Goal: Complete application form

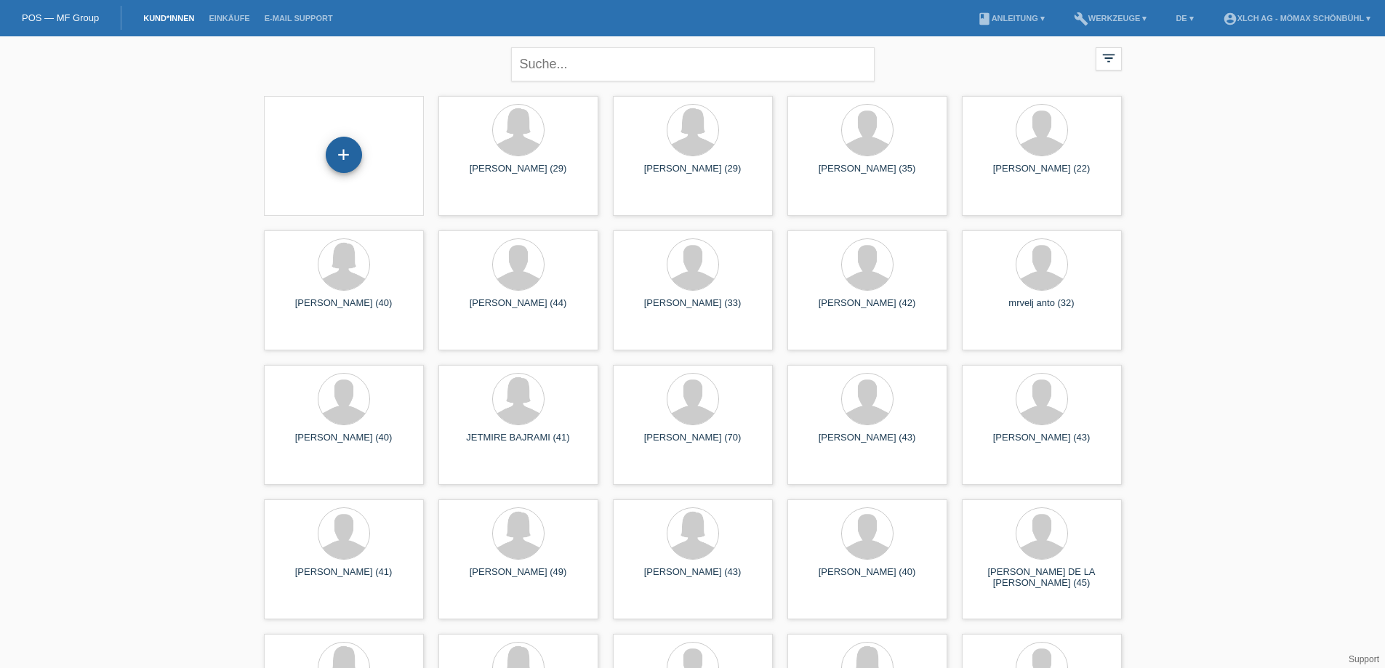
drag, startPoint x: 345, startPoint y: 158, endPoint x: 352, endPoint y: 140, distance: 18.9
click at [352, 140] on div "+" at bounding box center [344, 155] width 36 height 36
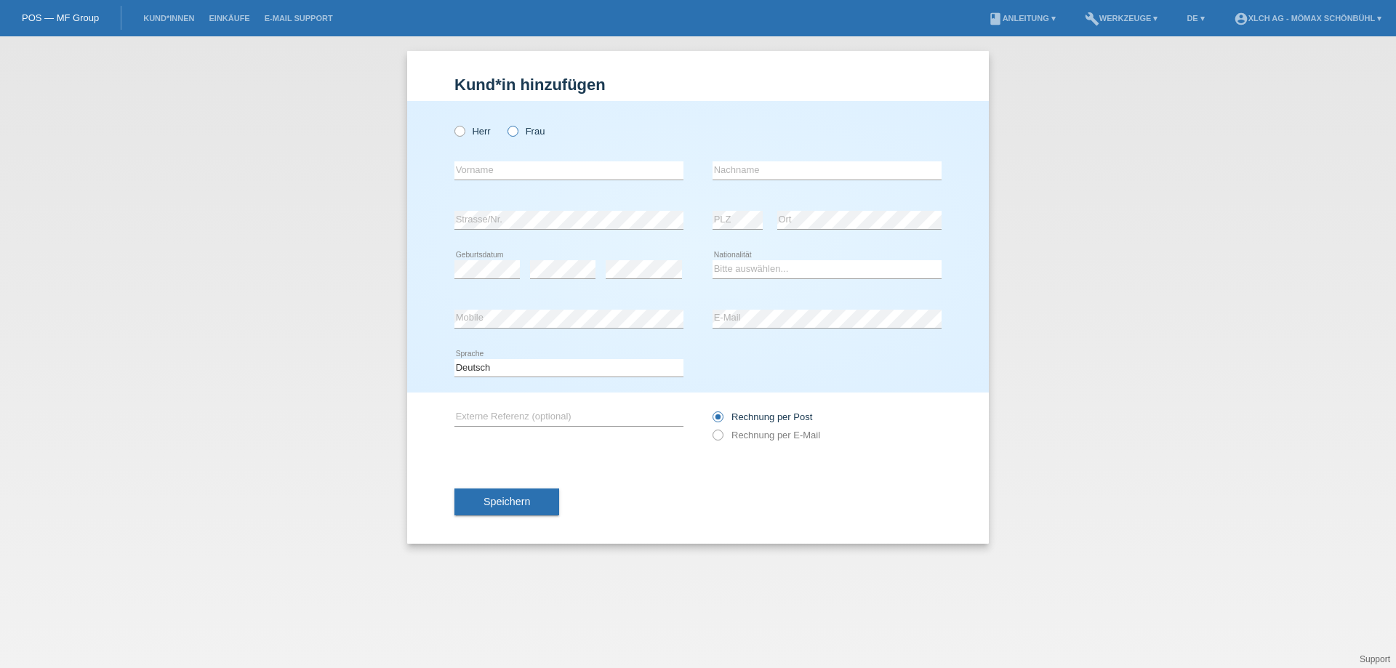
click at [505, 124] on icon at bounding box center [505, 124] width 0 height 0
click at [510, 132] on input "Frau" at bounding box center [511, 130] width 9 height 9
radio input "true"
click at [466, 169] on input "text" at bounding box center [568, 170] width 229 height 18
type input "STINA"
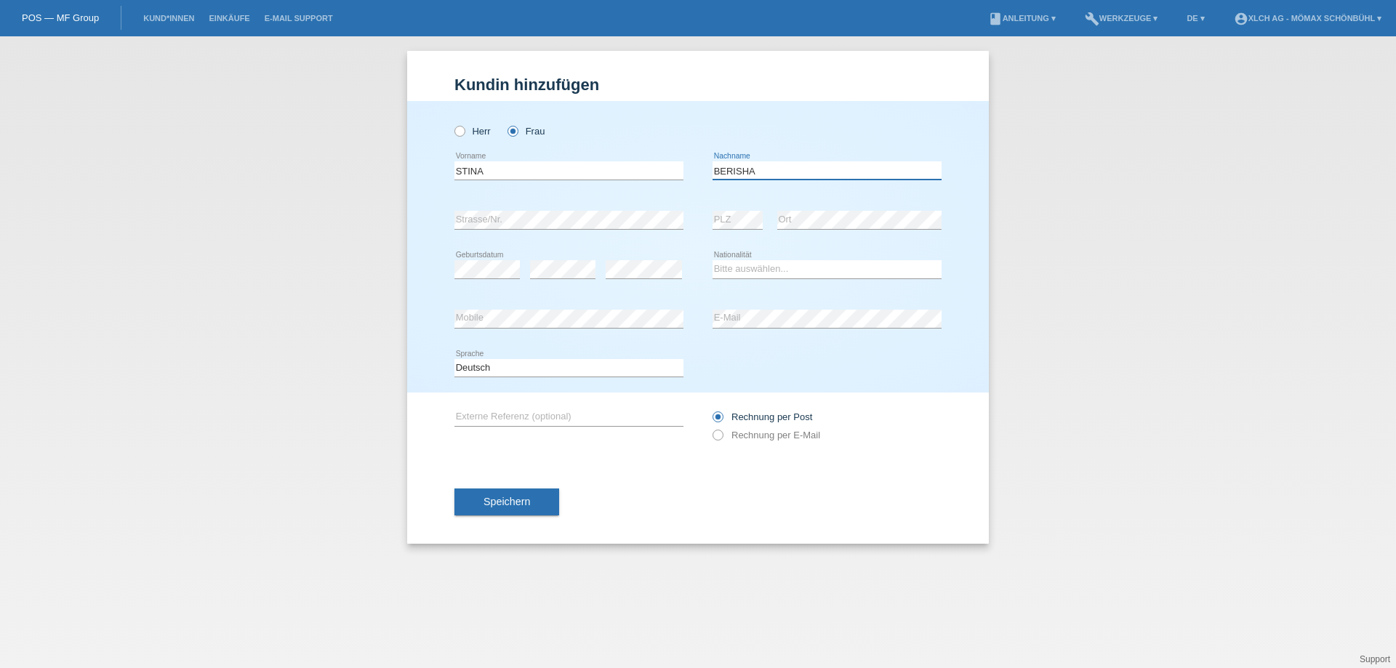
type input "BERISHA"
click at [762, 272] on select "Bitte auswählen... Schweiz Deutschland Liechtenstein Österreich ------------ Af…" at bounding box center [826, 268] width 229 height 17
select select "CH"
click at [712, 260] on select "Bitte auswählen... Schweiz Deutschland Liechtenstein Österreich ------------ Af…" at bounding box center [826, 268] width 229 height 17
click at [710, 427] on icon at bounding box center [710, 427] width 0 height 0
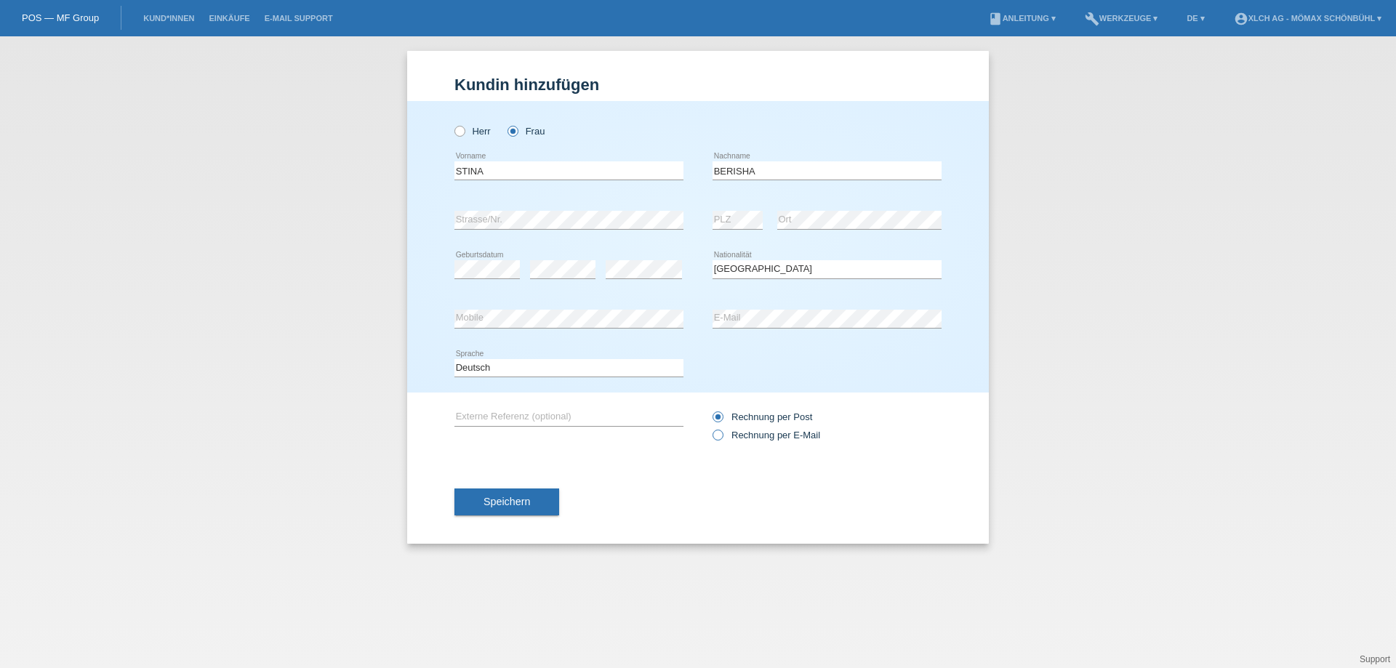
click at [715, 436] on input "Rechnung per E-Mail" at bounding box center [716, 439] width 9 height 18
radio input "true"
click at [503, 503] on span "Speichern" at bounding box center [506, 502] width 47 height 12
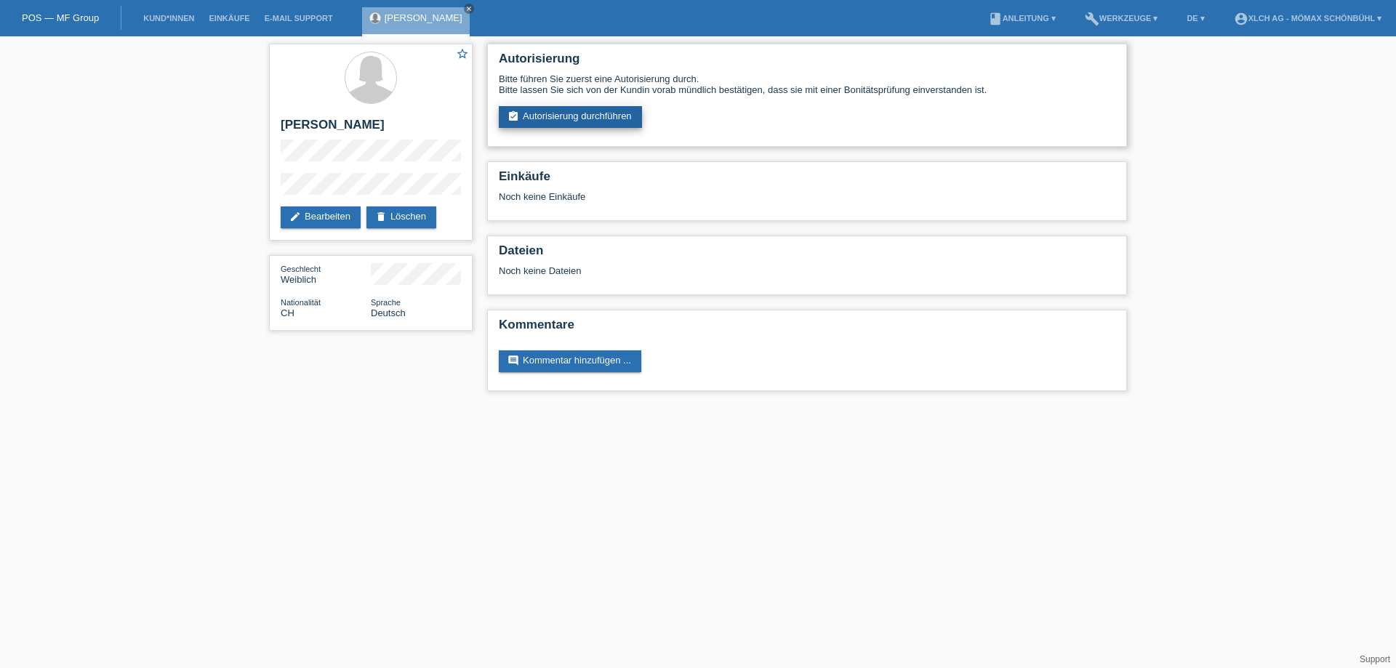
click at [545, 117] on link "assignment_turned_in Autorisierung durchführen" at bounding box center [570, 117] width 143 height 22
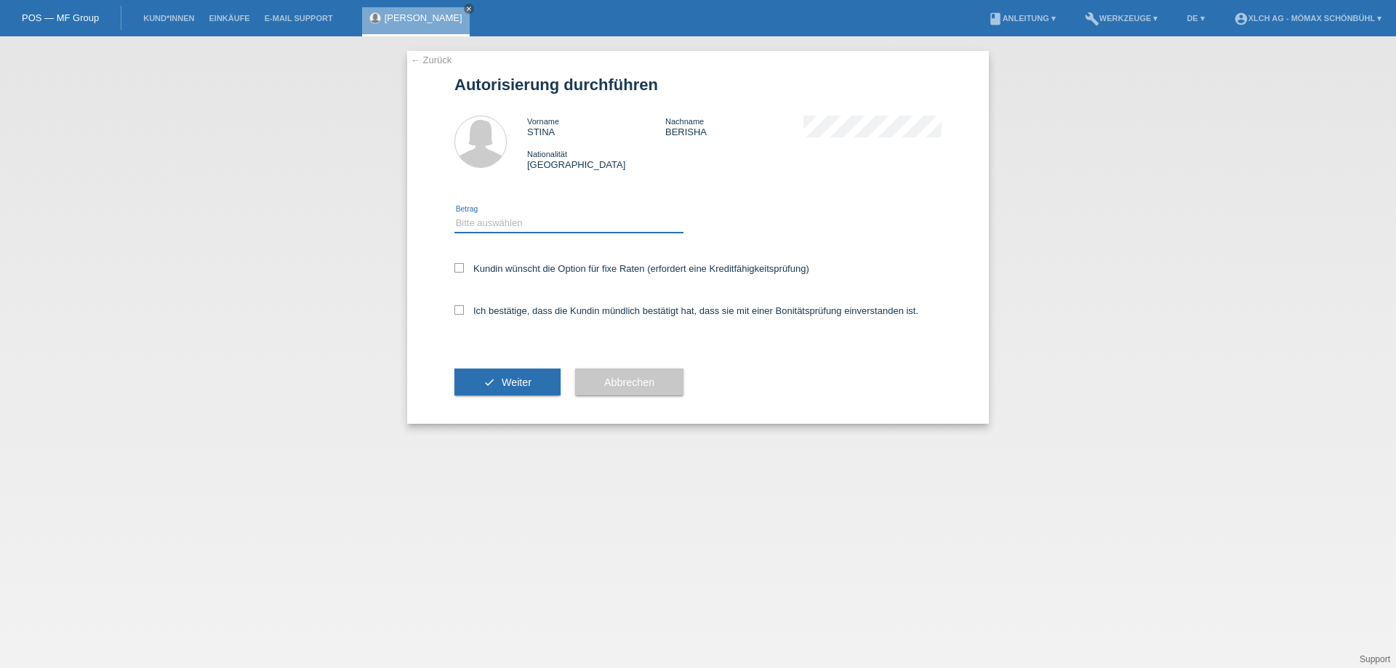
click at [487, 225] on select "Bitte auswählen CHF 1.00 - CHF 499.00 CHF 500.00 - CHF 1'999.00 CHF 2'000.00 - …" at bounding box center [568, 222] width 229 height 17
click at [488, 223] on select "Bitte auswählen CHF 1.00 - CHF 499.00 CHF 500.00 - CHF 1'999.00 CHF 2'000.00 - …" at bounding box center [568, 222] width 229 height 17
select select "2"
click at [454, 214] on select "Bitte auswählen CHF 1.00 - CHF 499.00 CHF 500.00 - CHF 1'999.00 CHF 2'000.00 - …" at bounding box center [568, 222] width 229 height 17
click at [459, 269] on icon at bounding box center [458, 267] width 9 height 9
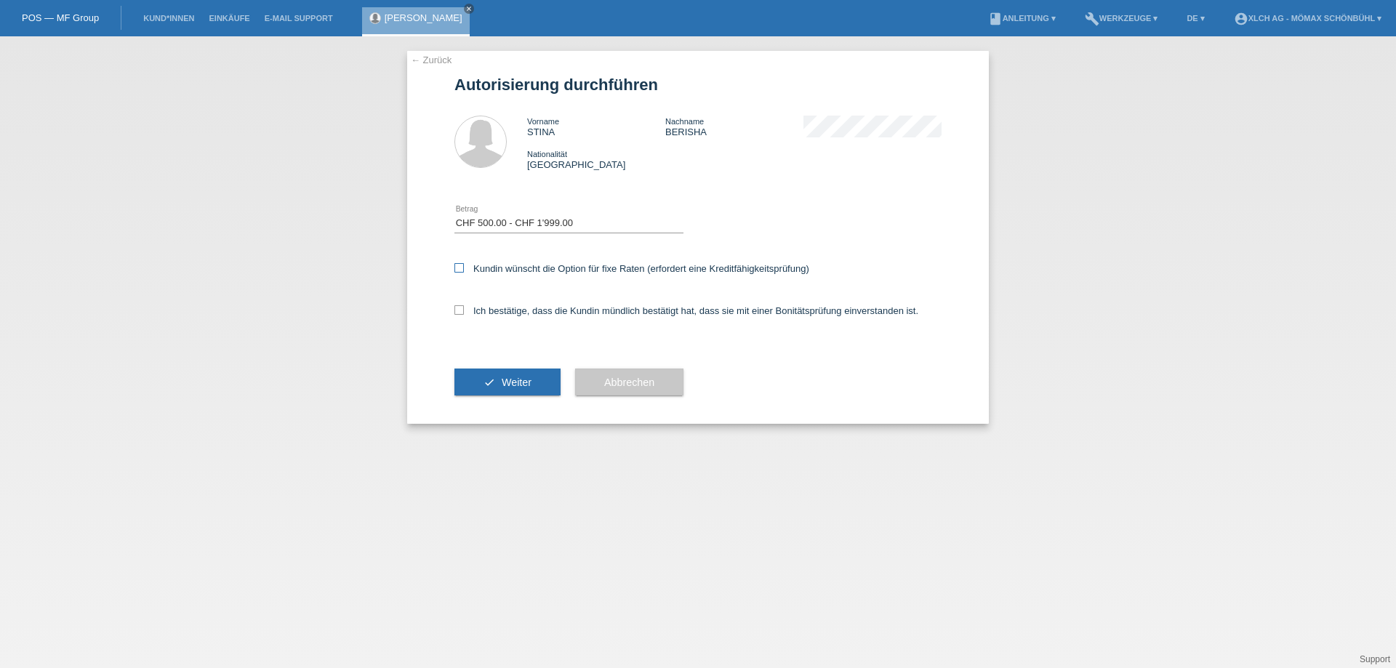
click at [459, 269] on input "Kundin wünscht die Option für fixe Raten (erfordert eine Kreditfähigkeitsprüfun…" at bounding box center [458, 267] width 9 height 9
checkbox input "true"
click at [459, 308] on icon at bounding box center [458, 309] width 9 height 9
click at [459, 308] on input "Ich bestätige, dass die Kundin mündlich bestätigt hat, dass sie mit einer Bonit…" at bounding box center [458, 309] width 9 height 9
checkbox input "true"
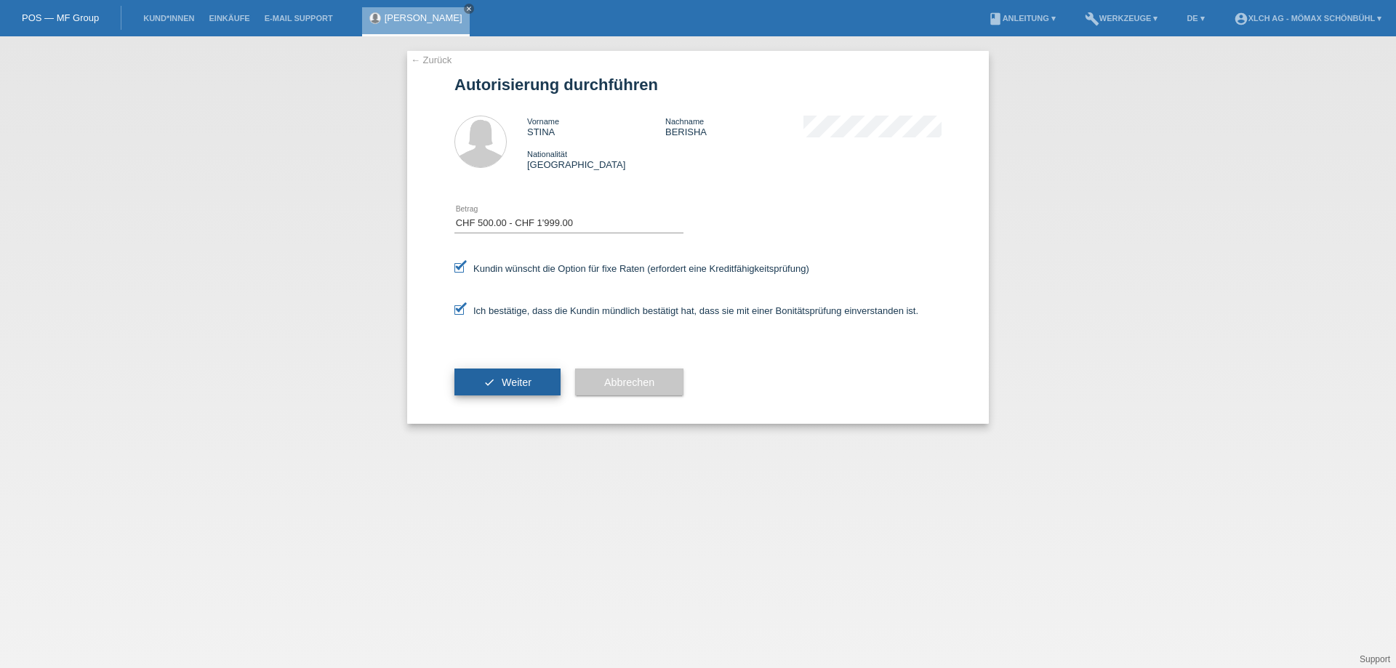
click at [507, 379] on span "Weiter" at bounding box center [517, 383] width 30 height 12
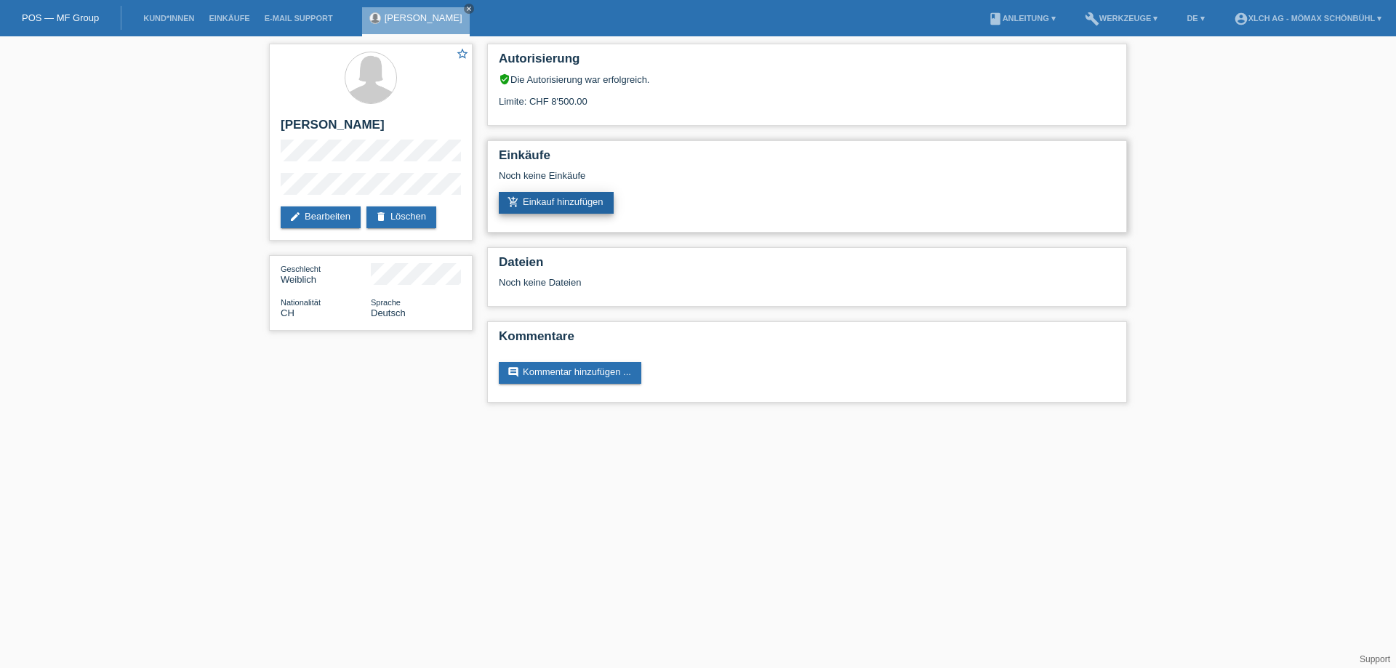
click at [566, 203] on link "add_shopping_cart Einkauf hinzufügen" at bounding box center [556, 203] width 115 height 22
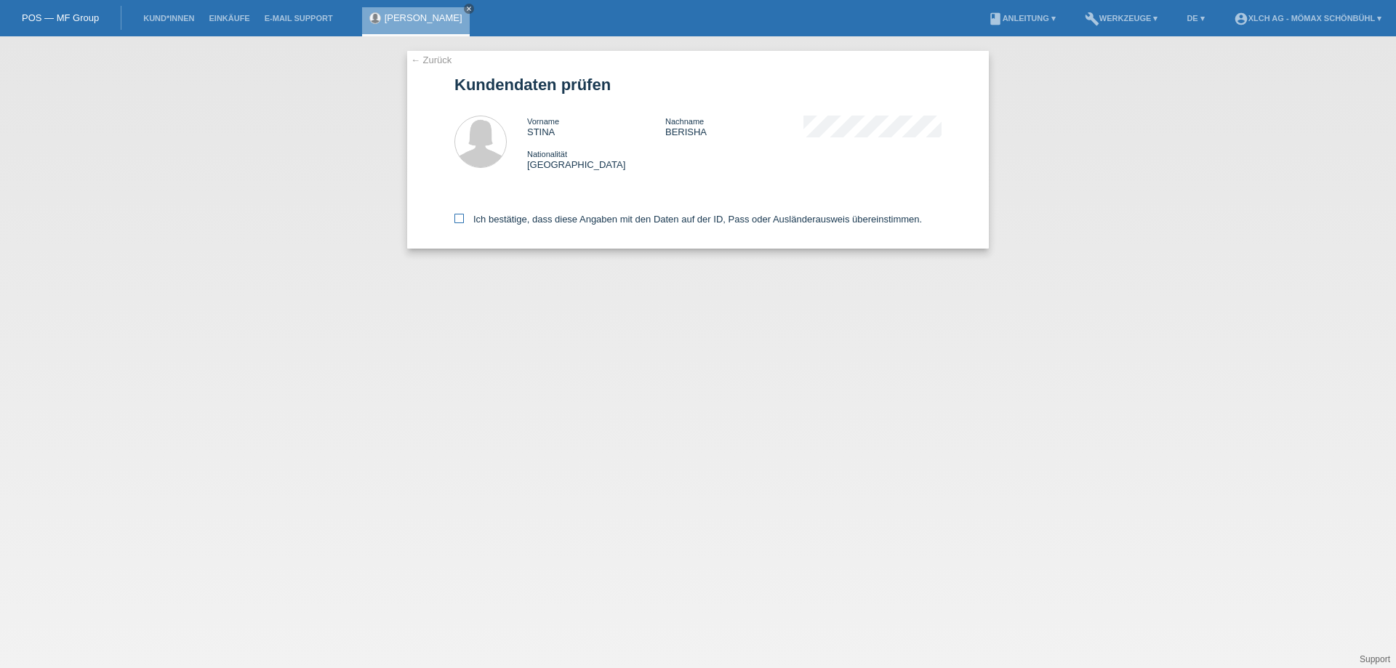
click at [459, 218] on icon at bounding box center [458, 218] width 9 height 9
click at [459, 218] on input "Ich bestätige, dass diese Angaben mit den Daten auf der ID, Pass oder Ausländer…" at bounding box center [458, 218] width 9 height 9
checkbox input "true"
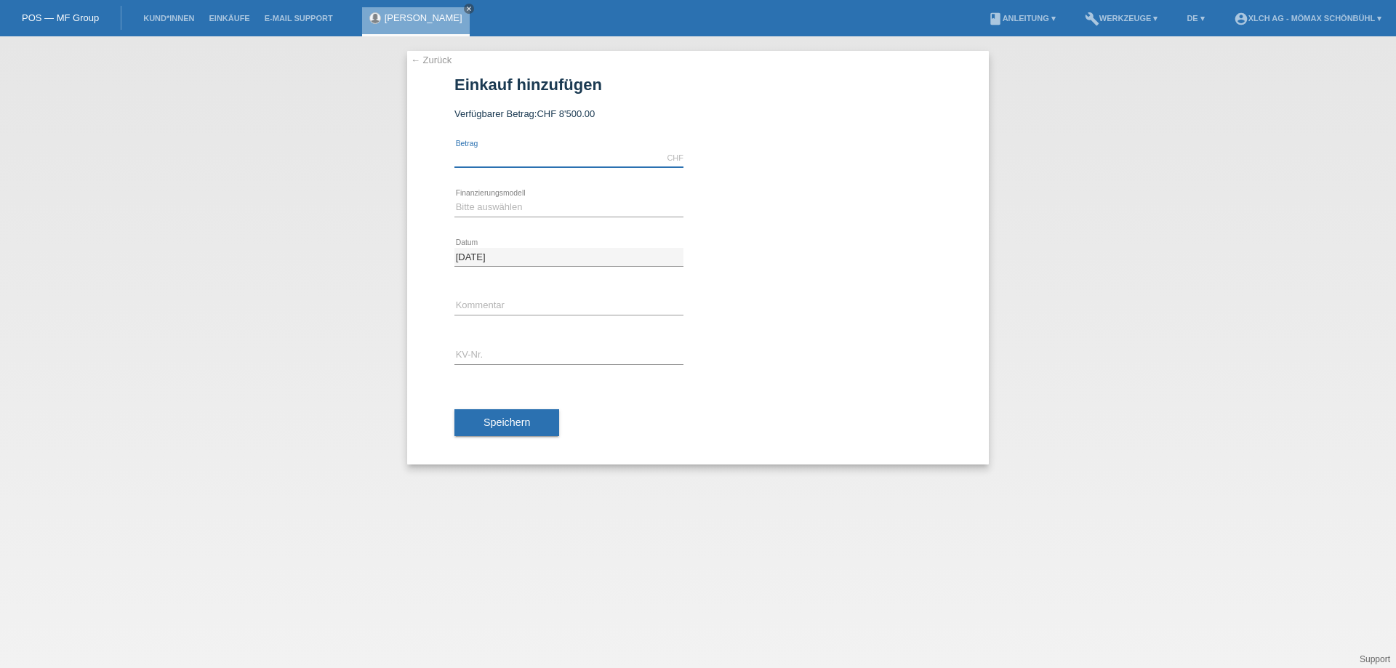
click at [483, 153] on input "text" at bounding box center [568, 158] width 229 height 18
type input "999.00"
click at [493, 204] on select "Bitte auswählen Kauf auf Rechnung mit Teilzahlungsoption Fixe Raten - Zinsübern…" at bounding box center [568, 206] width 229 height 17
select select "113"
click at [454, 198] on select "Bitte auswählen Kauf auf Rechnung mit Teilzahlungsoption Fixe Raten - Zinsübern…" at bounding box center [568, 206] width 229 height 17
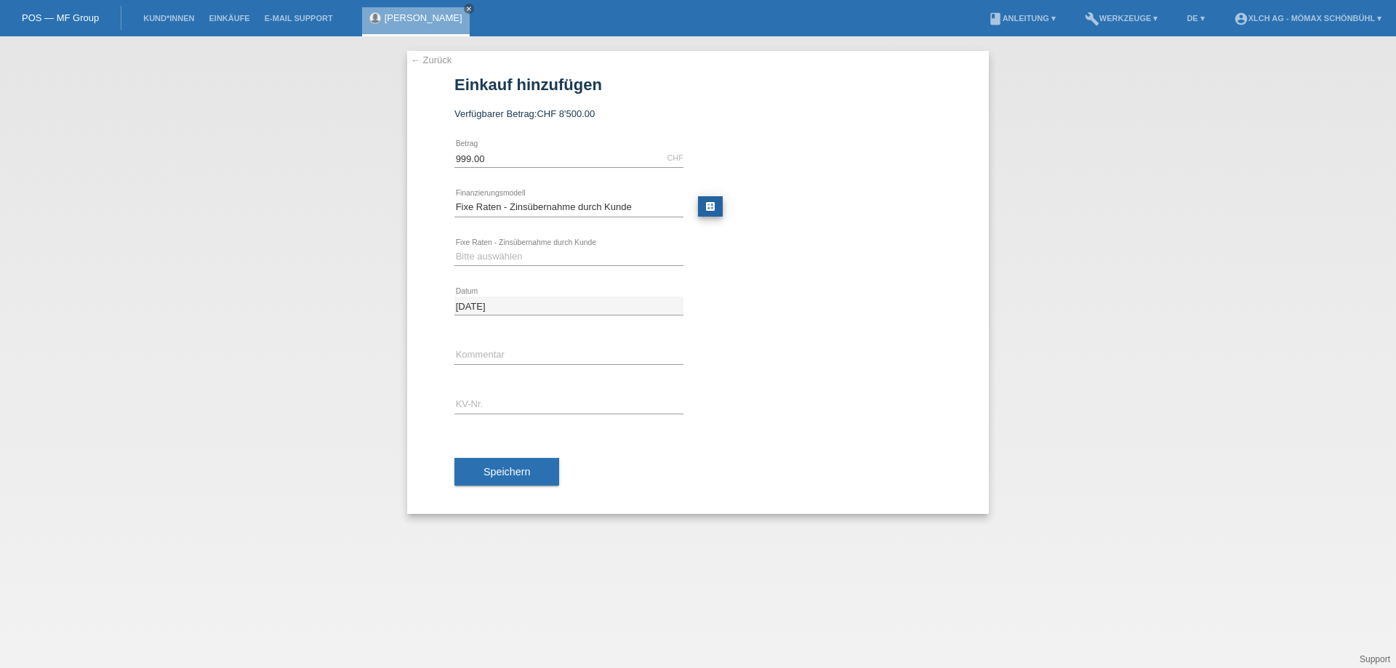
click at [708, 204] on link "calculate" at bounding box center [710, 206] width 25 height 20
type input "999.00"
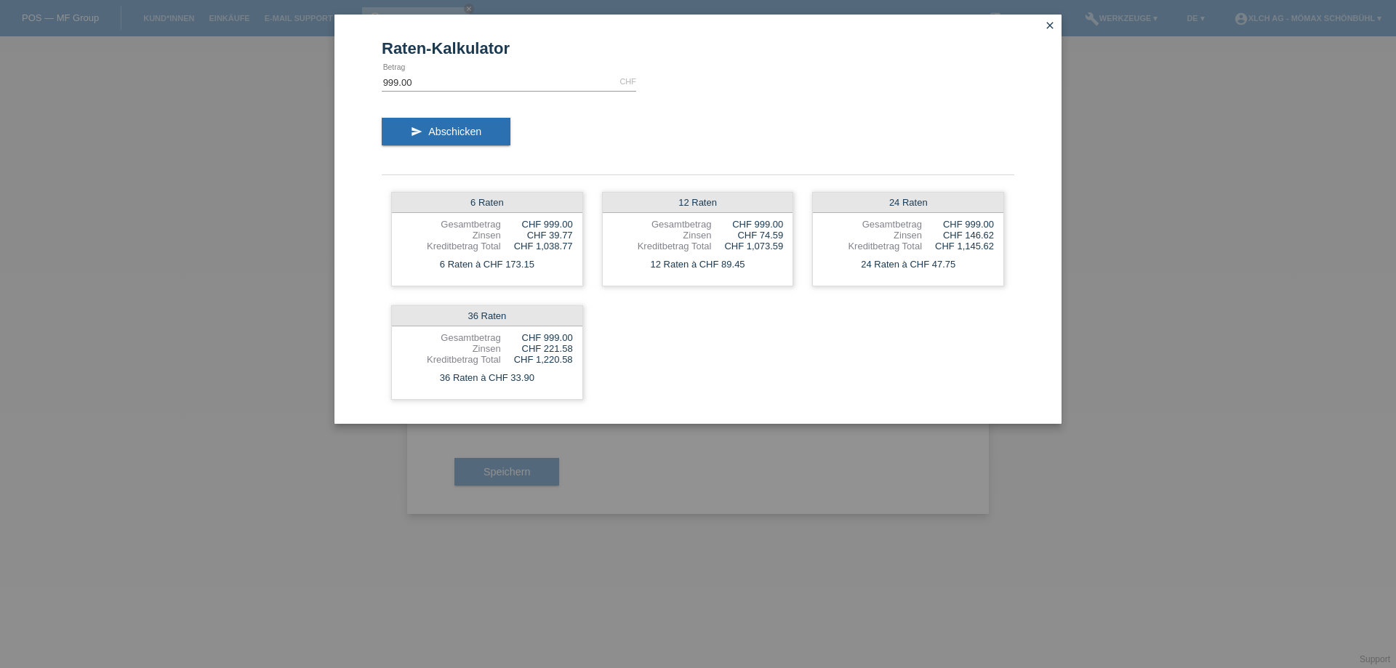
click at [1051, 22] on icon "close" at bounding box center [1050, 26] width 12 height 12
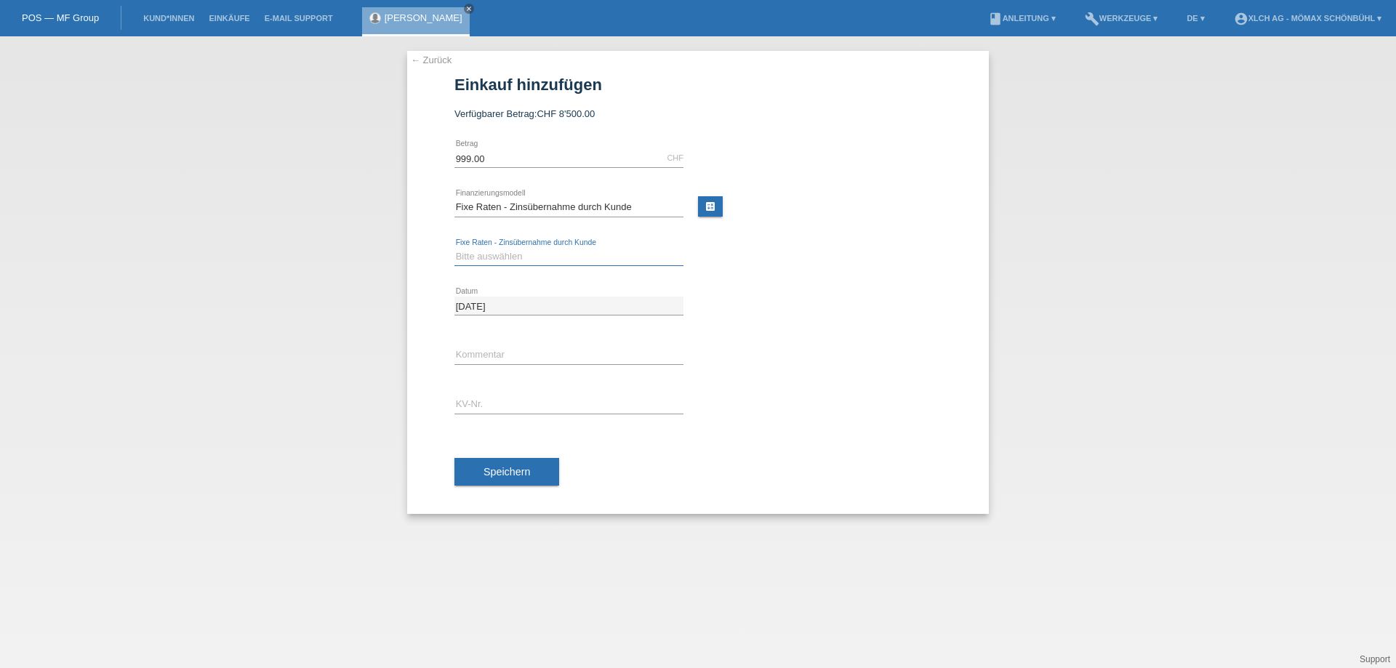
click at [481, 254] on select "Bitte auswählen 6 Raten 12 Raten 24 Raten 36 Raten" at bounding box center [568, 256] width 229 height 17
select select "325"
click at [454, 248] on select "Bitte auswählen 6 Raten 12 Raten 24 Raten 36 Raten" at bounding box center [568, 256] width 229 height 17
click at [471, 352] on input "text" at bounding box center [568, 355] width 229 height 18
type input "1T83"
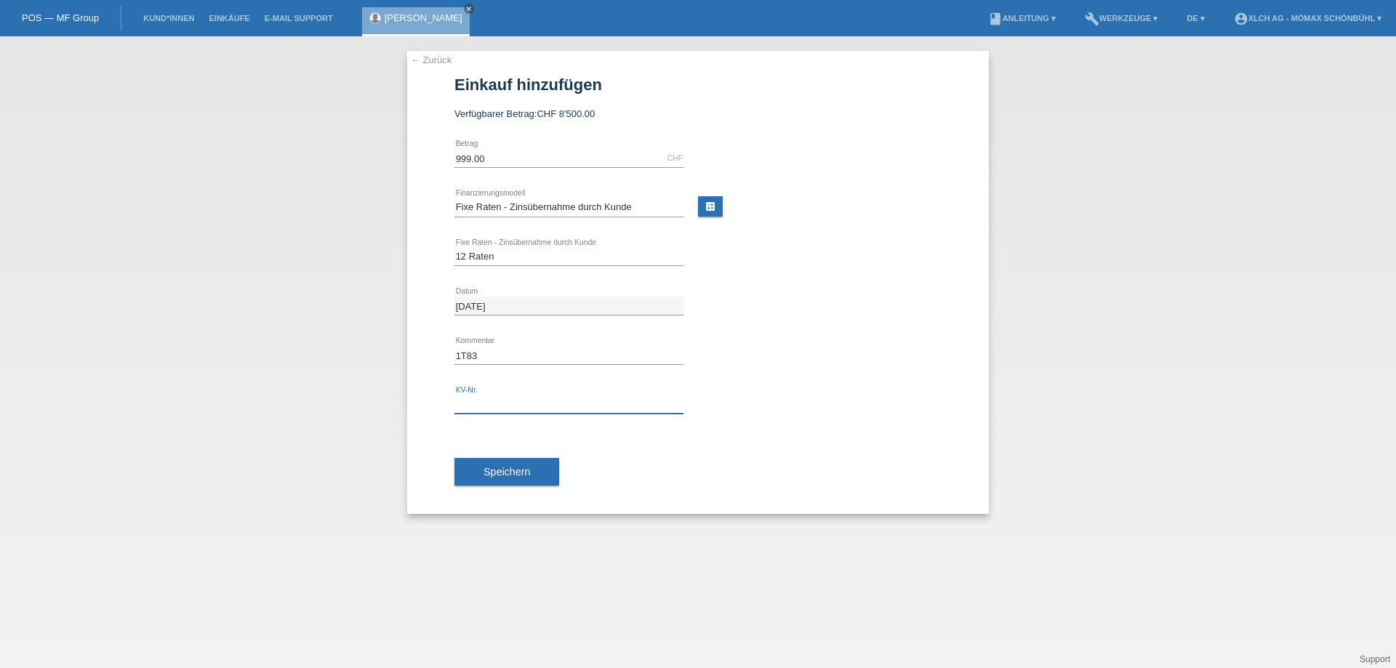
click at [482, 409] on input "text" at bounding box center [568, 404] width 229 height 18
type input "6MNAJE"
click at [495, 471] on span "Speichern" at bounding box center [506, 472] width 47 height 12
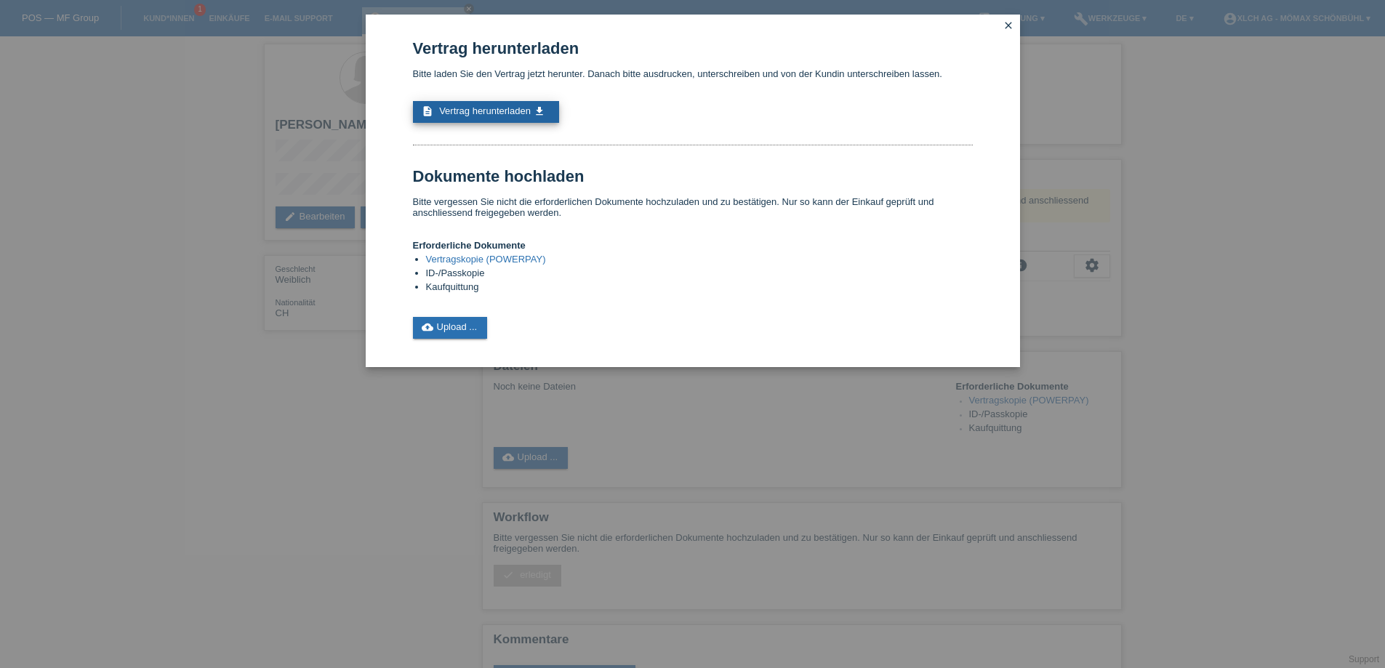
click at [520, 105] on span "Vertrag herunterladen" at bounding box center [485, 110] width 92 height 11
click at [1005, 23] on icon "close" at bounding box center [1008, 26] width 12 height 12
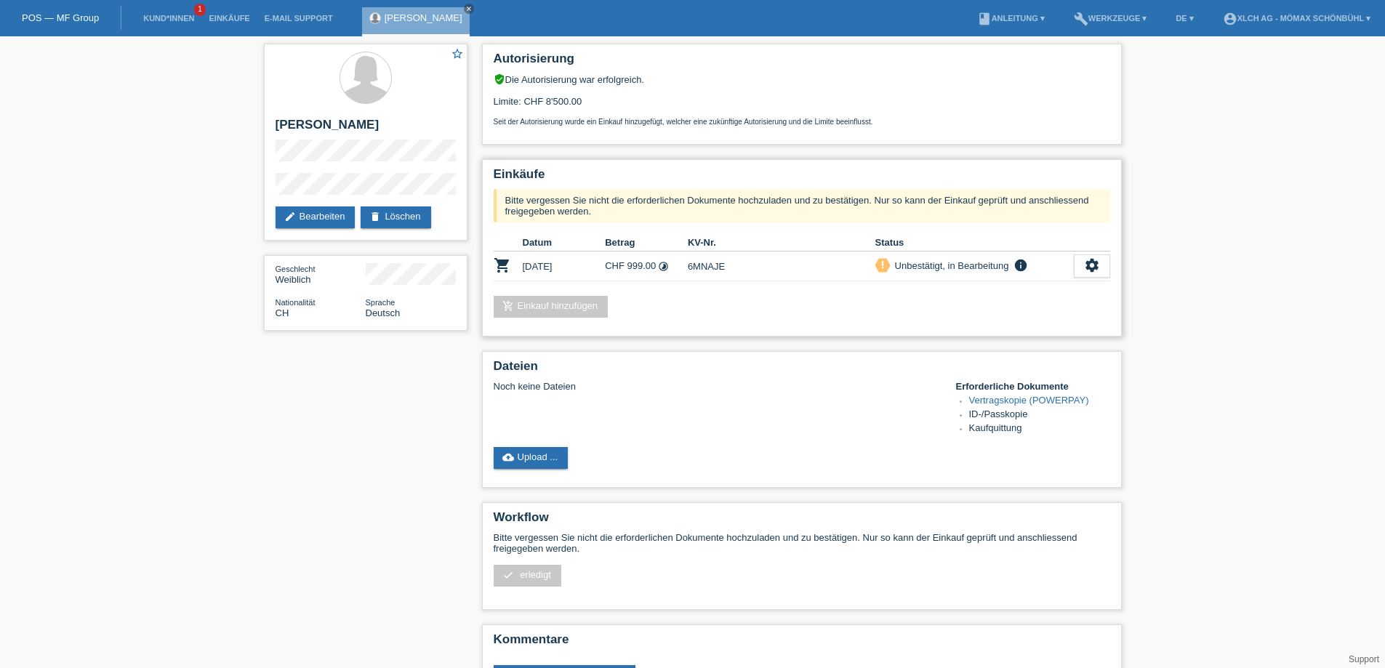
click at [525, 310] on link "add_shopping_cart Einkauf hinzufügen" at bounding box center [551, 307] width 115 height 22
click at [307, 217] on link "edit Bearbeiten" at bounding box center [315, 217] width 80 height 22
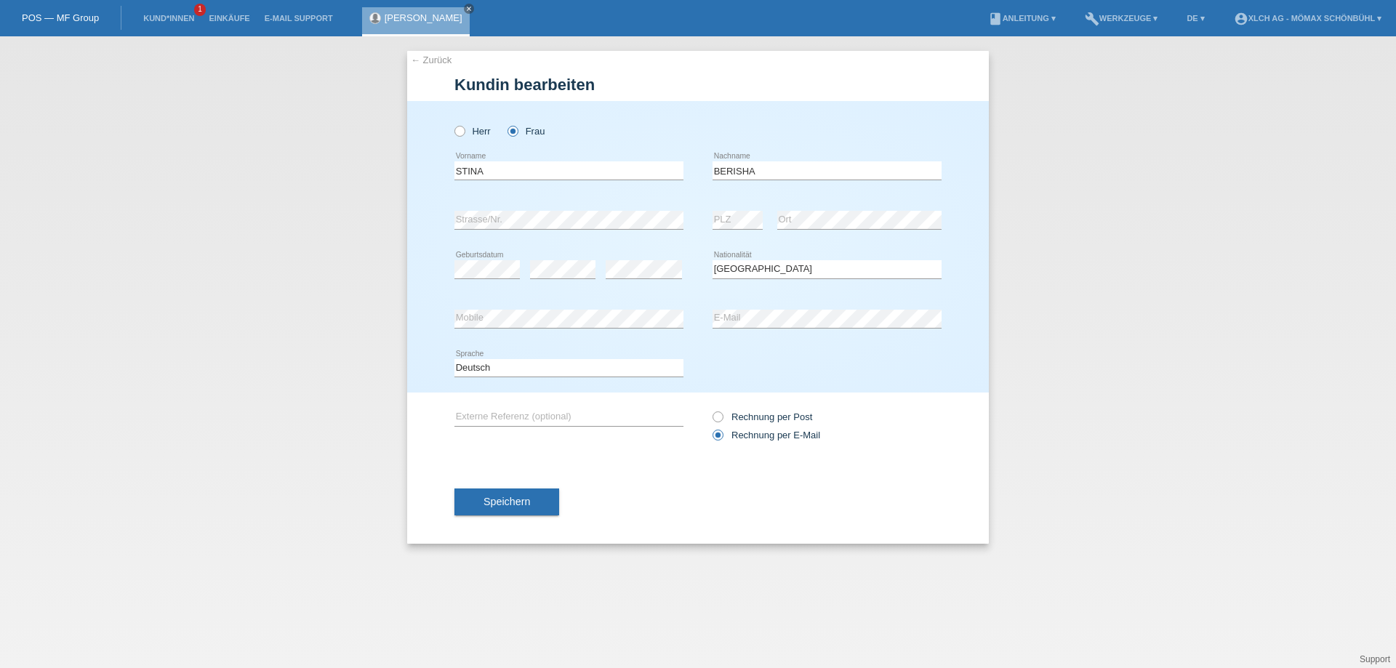
select select "CH"
click at [518, 502] on span "Speichern" at bounding box center [506, 502] width 47 height 12
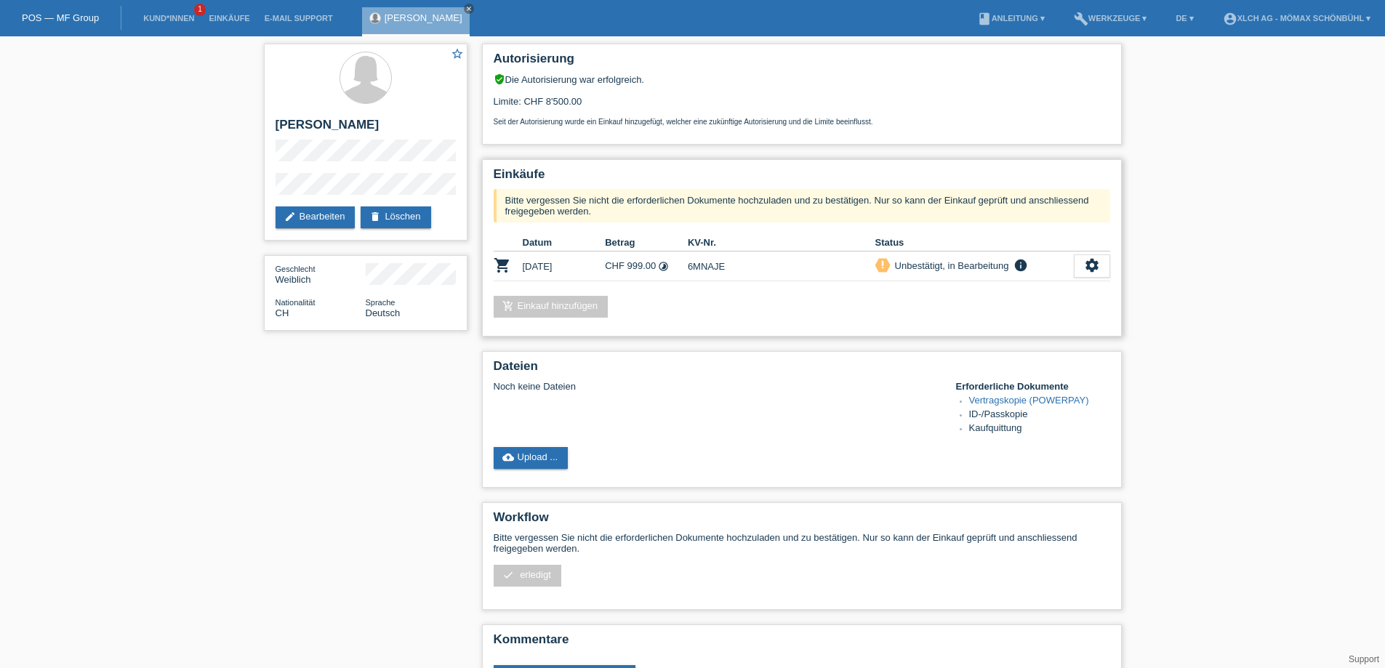
click at [542, 307] on link "add_shopping_cart Einkauf hinzufügen" at bounding box center [551, 307] width 115 height 22
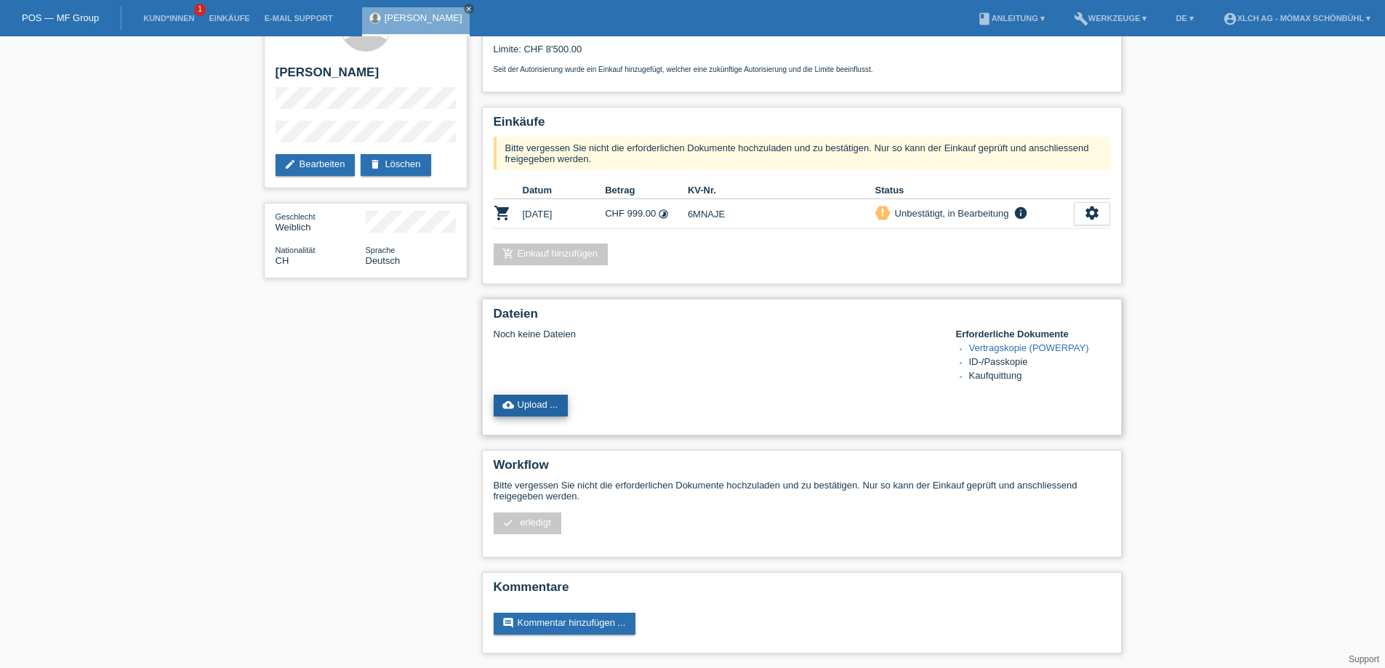
click at [534, 404] on link "cloud_upload Upload ..." at bounding box center [531, 406] width 75 height 22
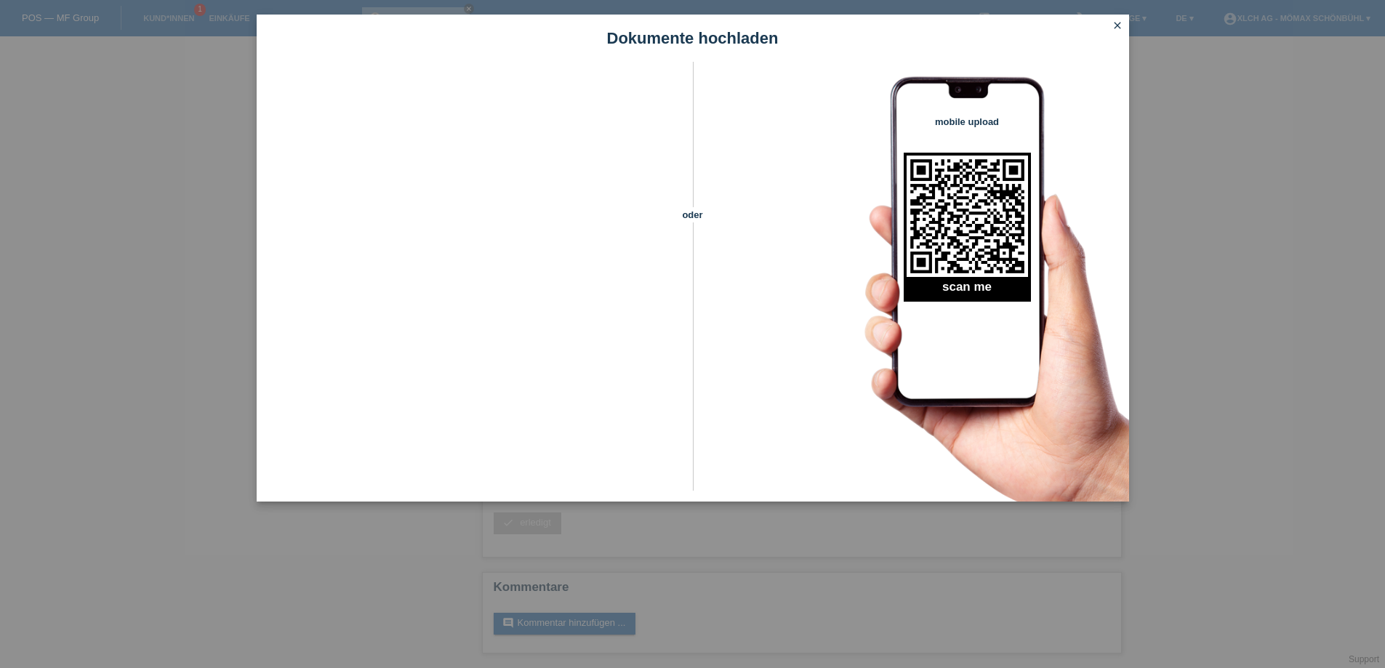
click at [1119, 25] on icon "close" at bounding box center [1117, 26] width 12 height 12
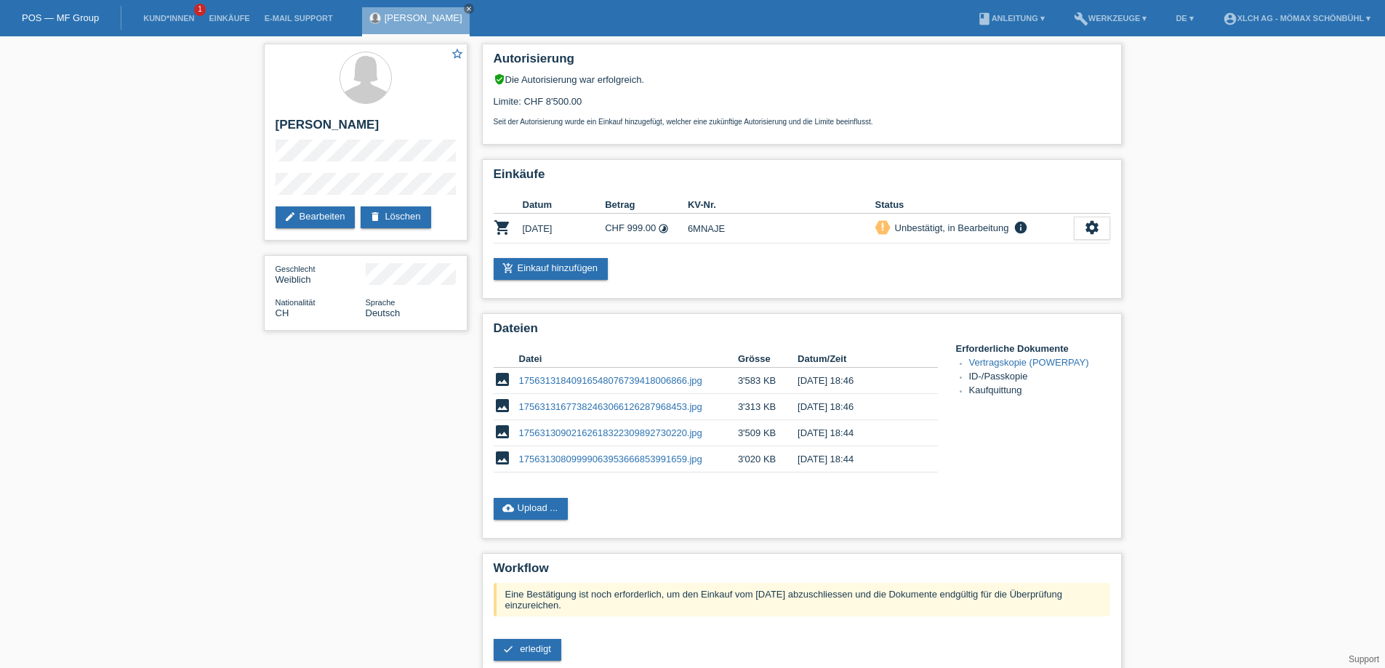
scroll to position [53, 0]
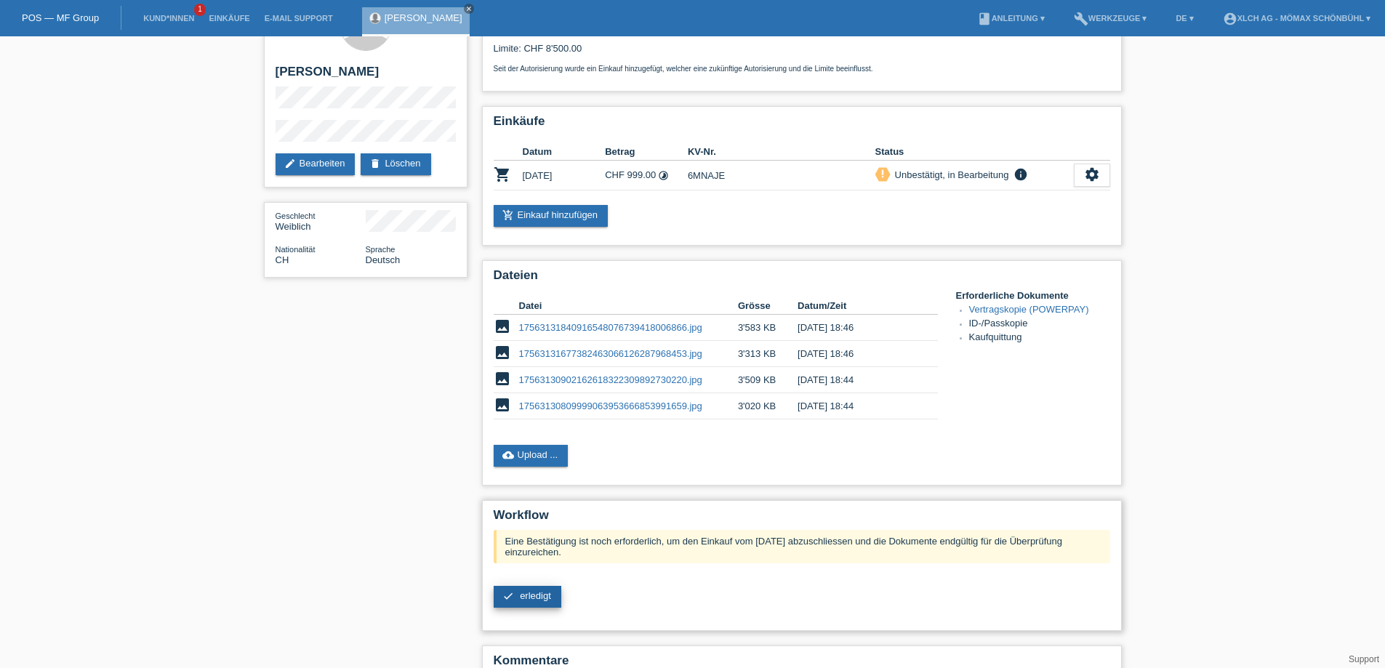
click at [523, 595] on span "erledigt" at bounding box center [535, 595] width 31 height 11
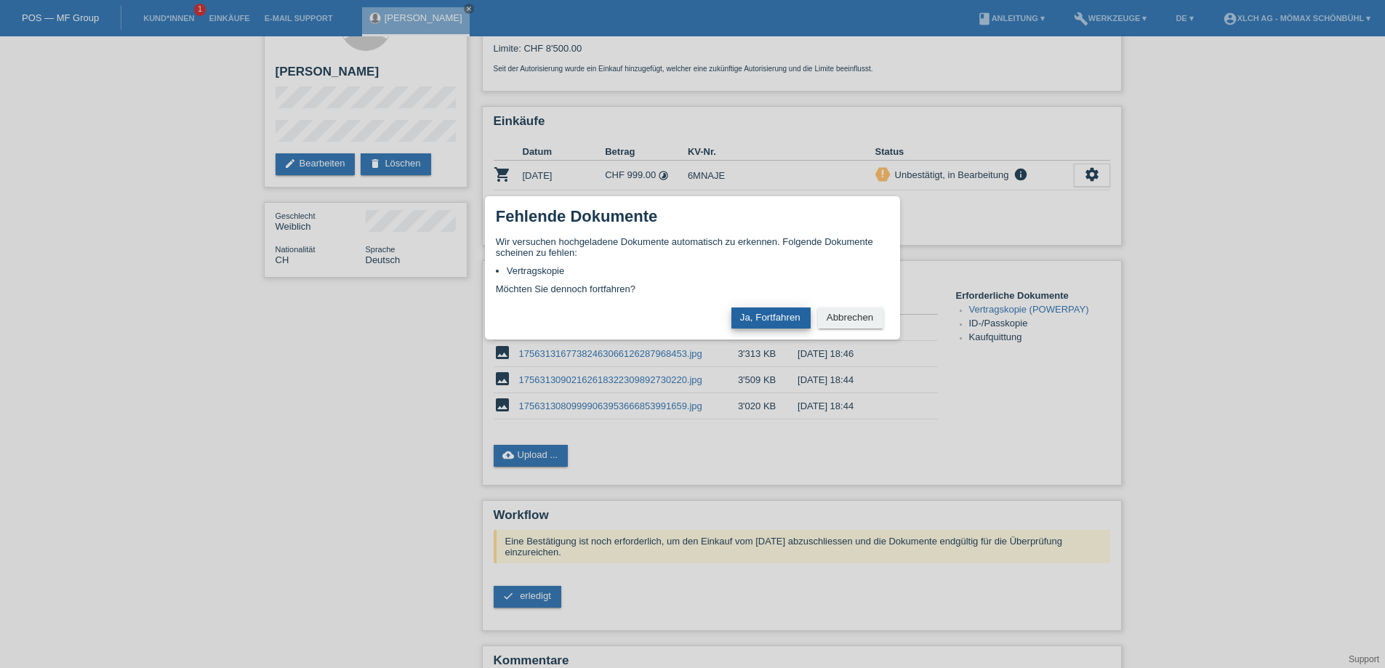
click at [783, 319] on button "Ja, Fortfahren" at bounding box center [770, 317] width 79 height 21
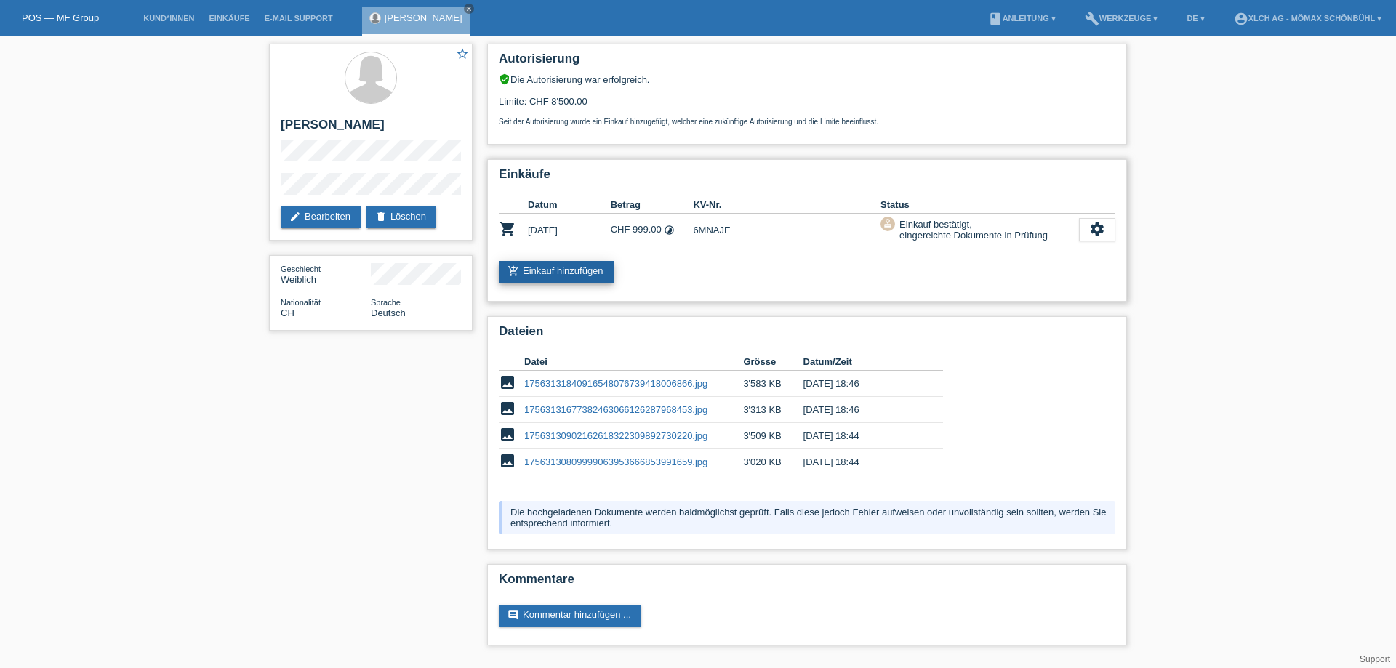
click at [542, 278] on link "add_shopping_cart Einkauf hinzufügen" at bounding box center [556, 272] width 115 height 22
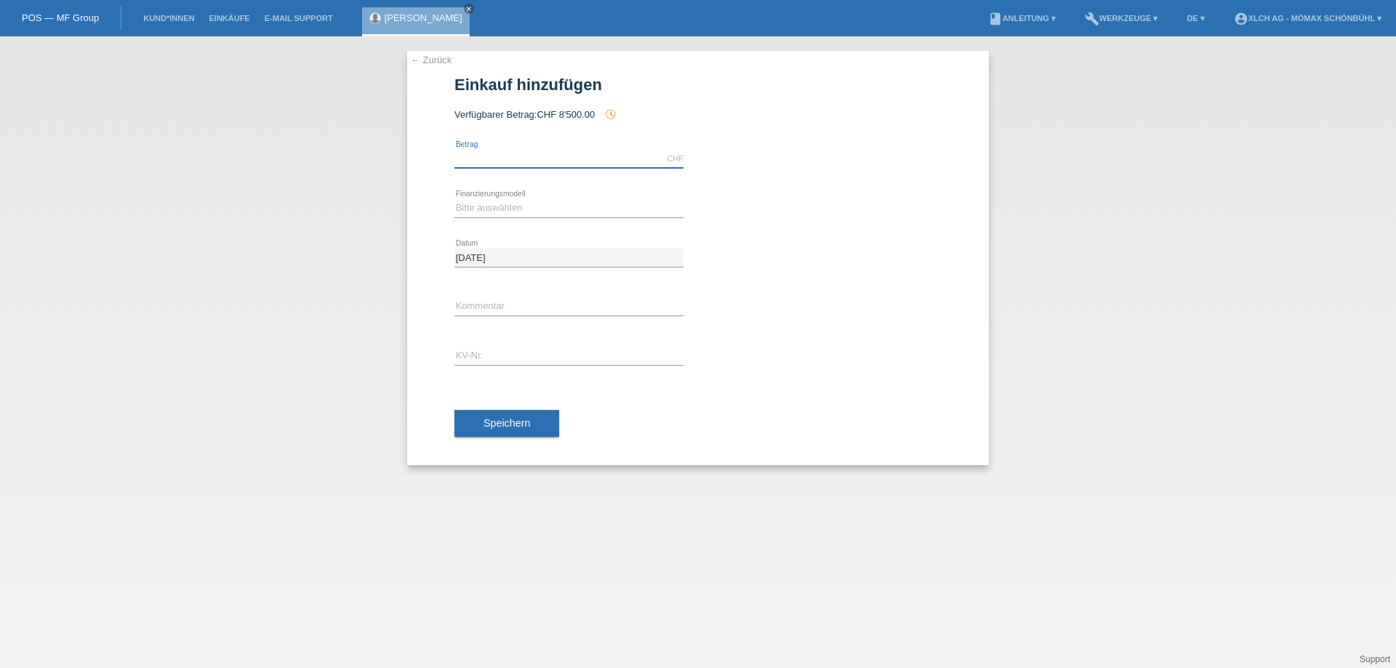
click at [483, 160] on input "text" at bounding box center [568, 159] width 229 height 18
type input "999.00"
click at [519, 207] on select "Bitte auswählen Kauf auf Rechnung mit Teilzahlungsoption Fixe Raten - Zinsübern…" at bounding box center [568, 207] width 229 height 17
select select "113"
click at [454, 199] on select "Bitte auswählen Kauf auf Rechnung mit Teilzahlungsoption Fixe Raten - Zinsübern…" at bounding box center [568, 207] width 229 height 17
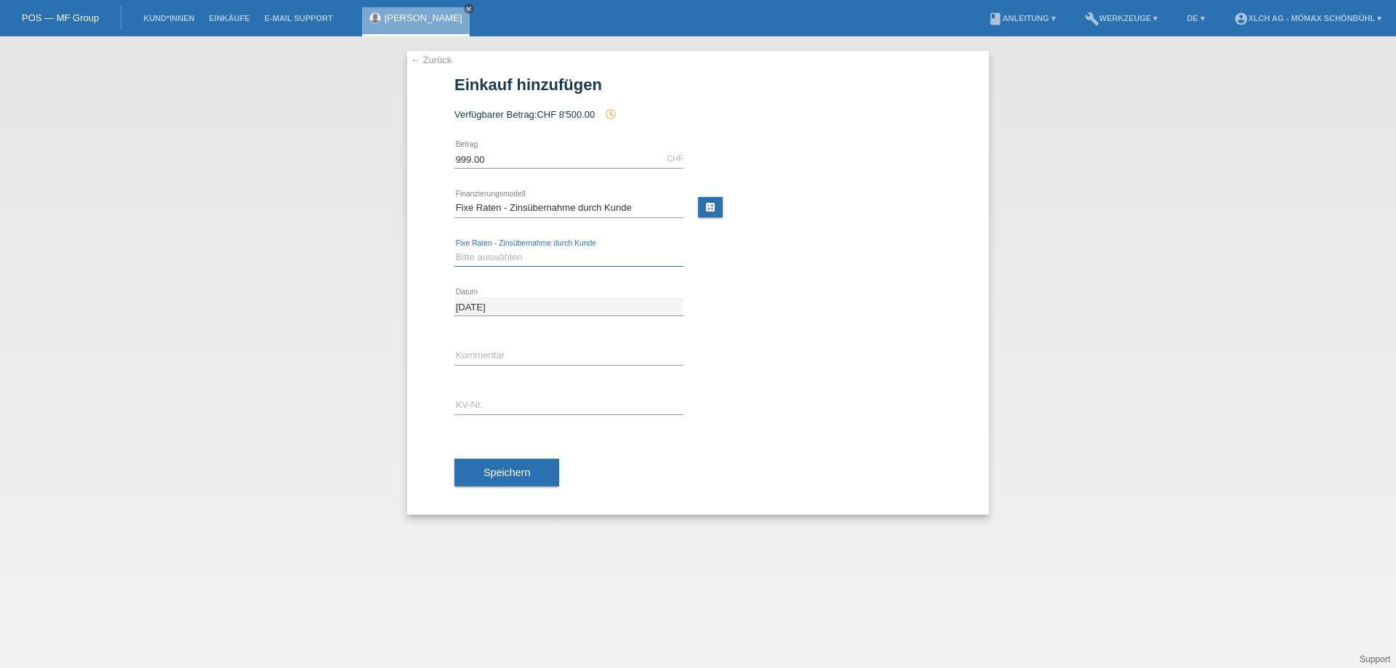
click at [532, 257] on select "Bitte auswählen 6 Raten 12 Raten 24 Raten 36 Raten" at bounding box center [568, 257] width 229 height 17
select select "325"
click at [454, 249] on select "Bitte auswählen 6 Raten 12 Raten 24 Raten 36 Raten" at bounding box center [568, 257] width 229 height 17
click at [467, 357] on input "text" at bounding box center [568, 356] width 229 height 18
type input "1T83"
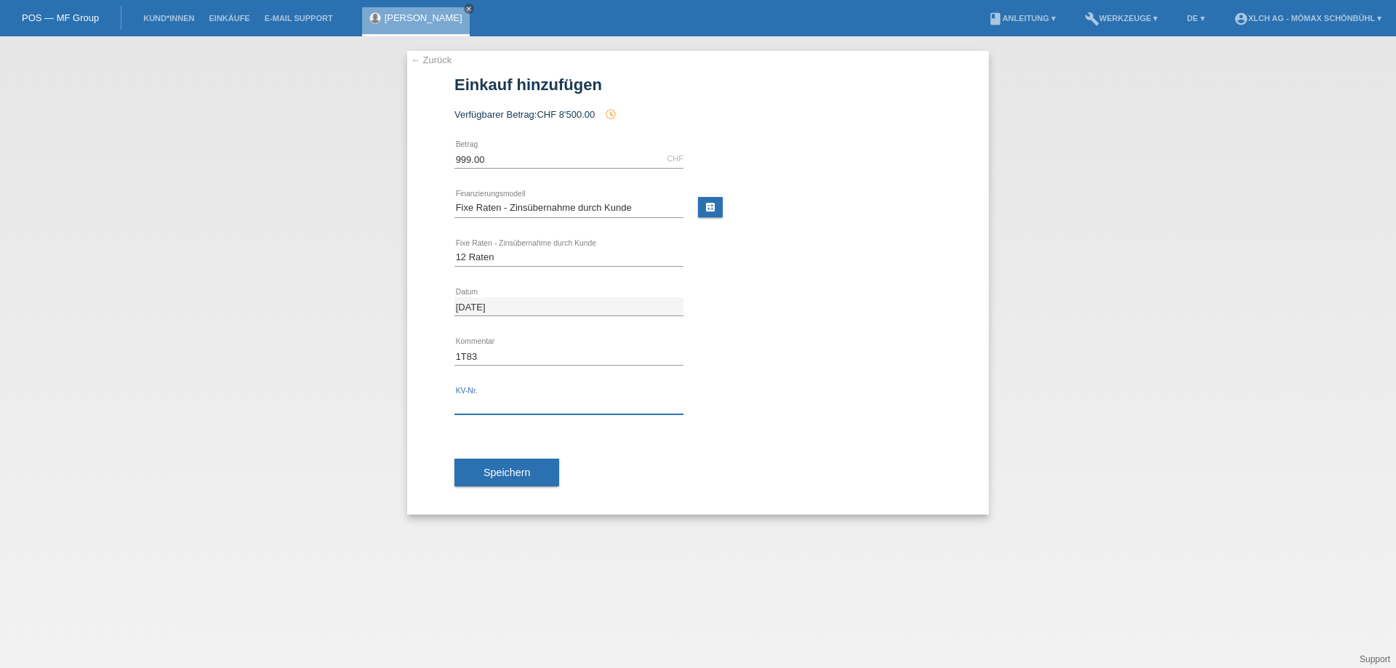
click at [480, 410] on input "text" at bounding box center [568, 405] width 229 height 18
type input "6MNAJD"
click at [519, 466] on button "Speichern" at bounding box center [506, 473] width 105 height 28
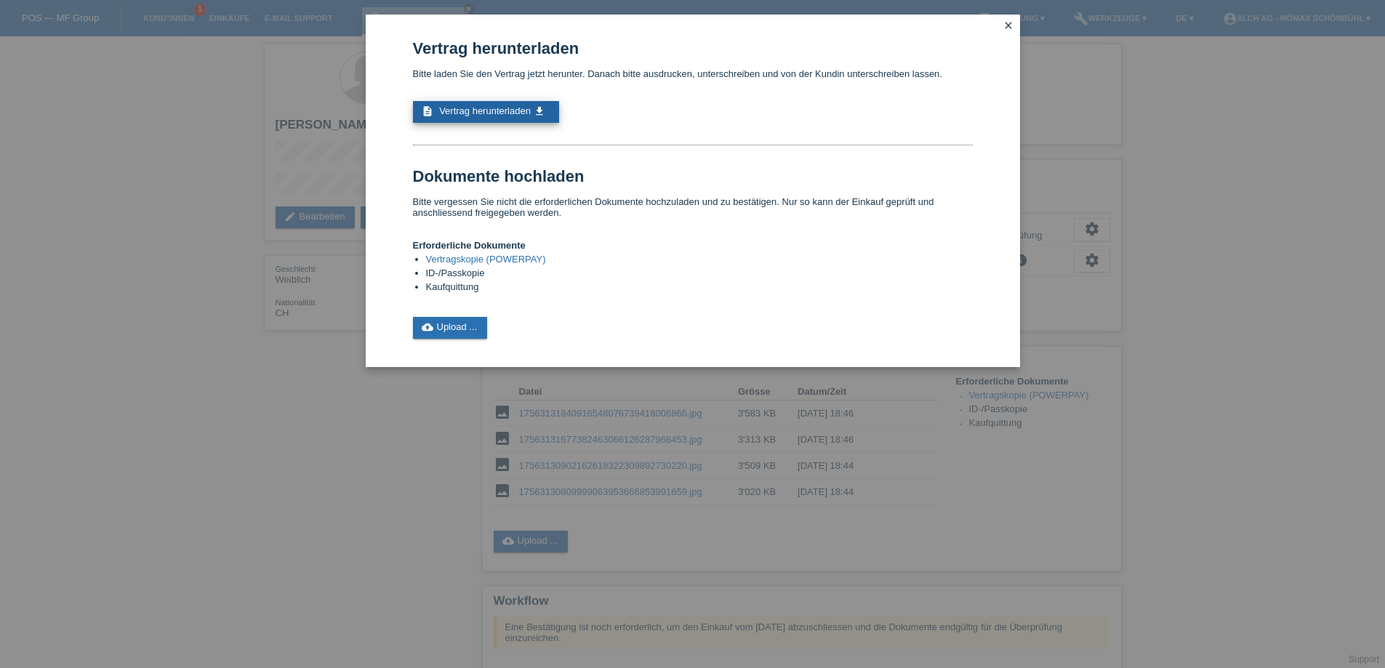
click at [539, 108] on icon "get_app" at bounding box center [540, 111] width 12 height 12
click at [459, 326] on link "cloud_upload Upload ..." at bounding box center [450, 328] width 75 height 22
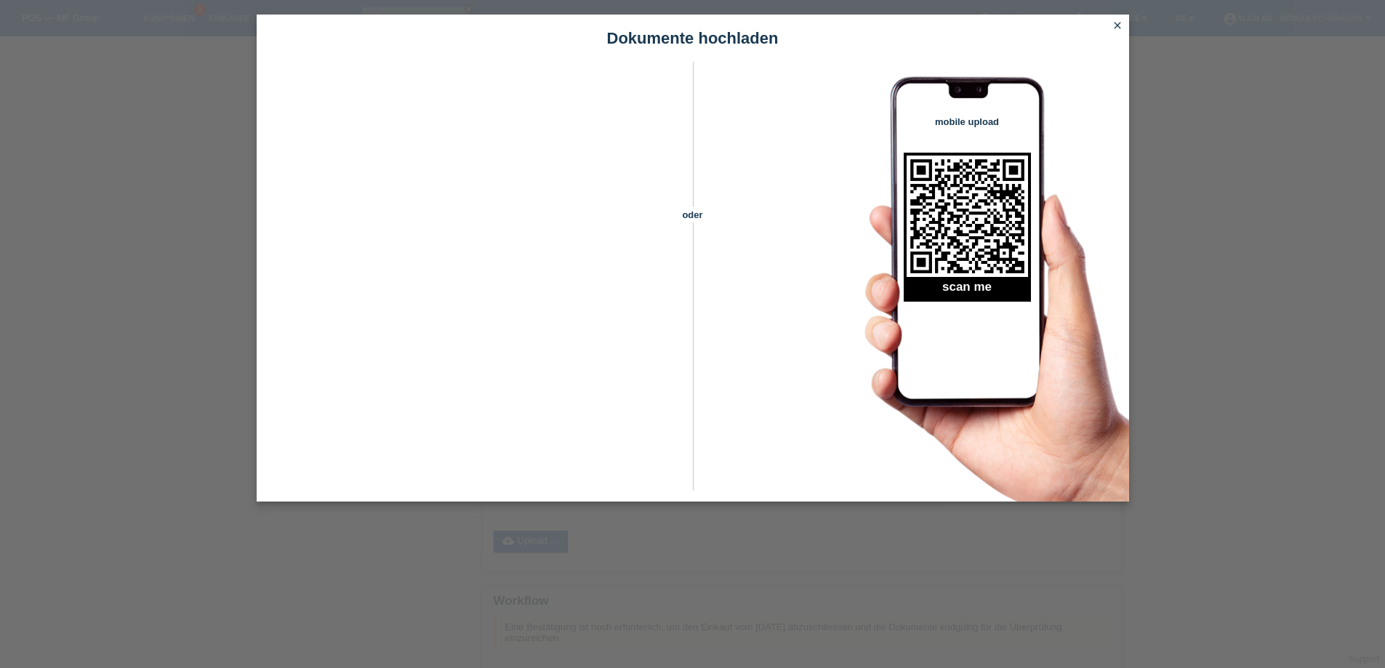
click at [1117, 27] on icon "close" at bounding box center [1117, 26] width 12 height 12
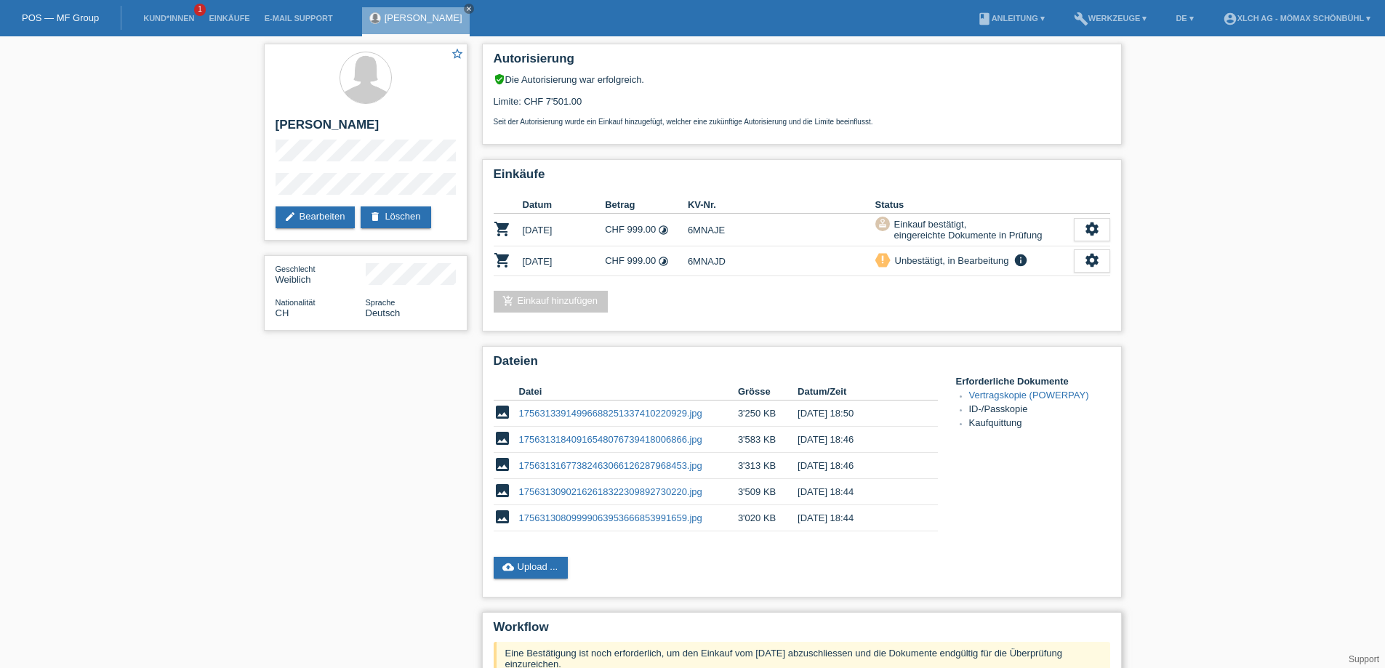
scroll to position [145, 0]
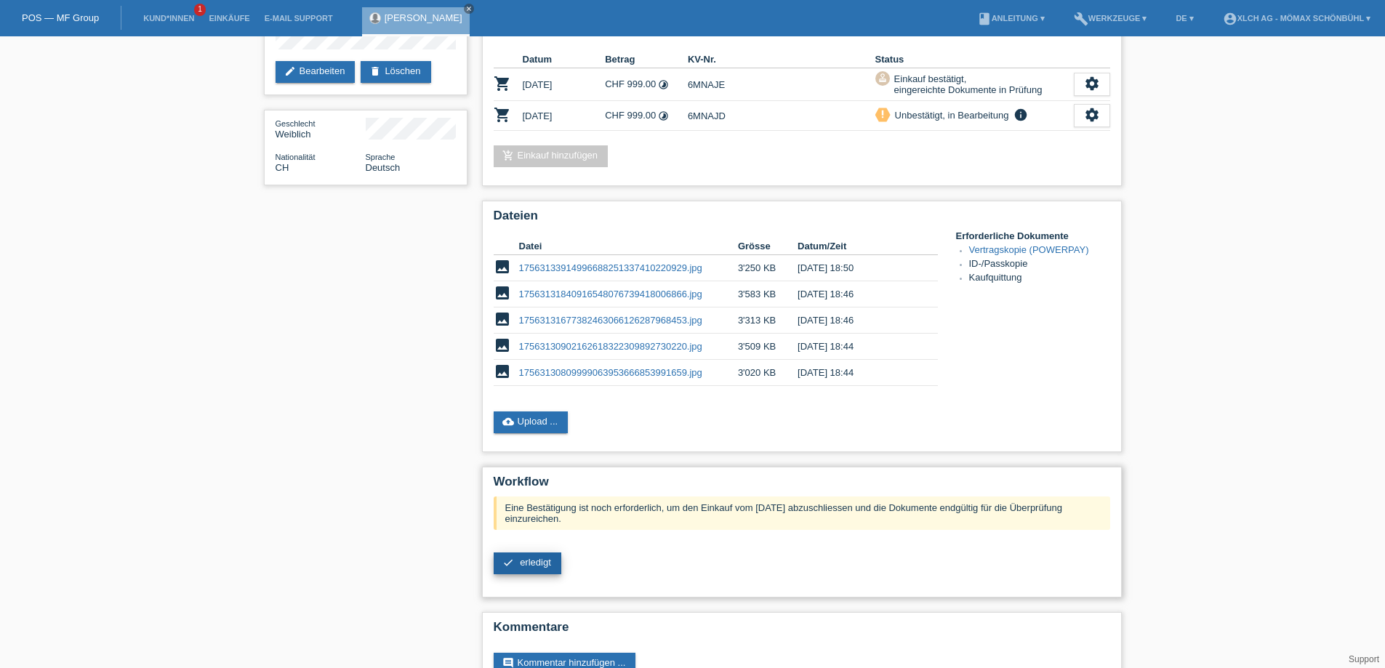
click at [526, 562] on span "erledigt" at bounding box center [535, 562] width 31 height 11
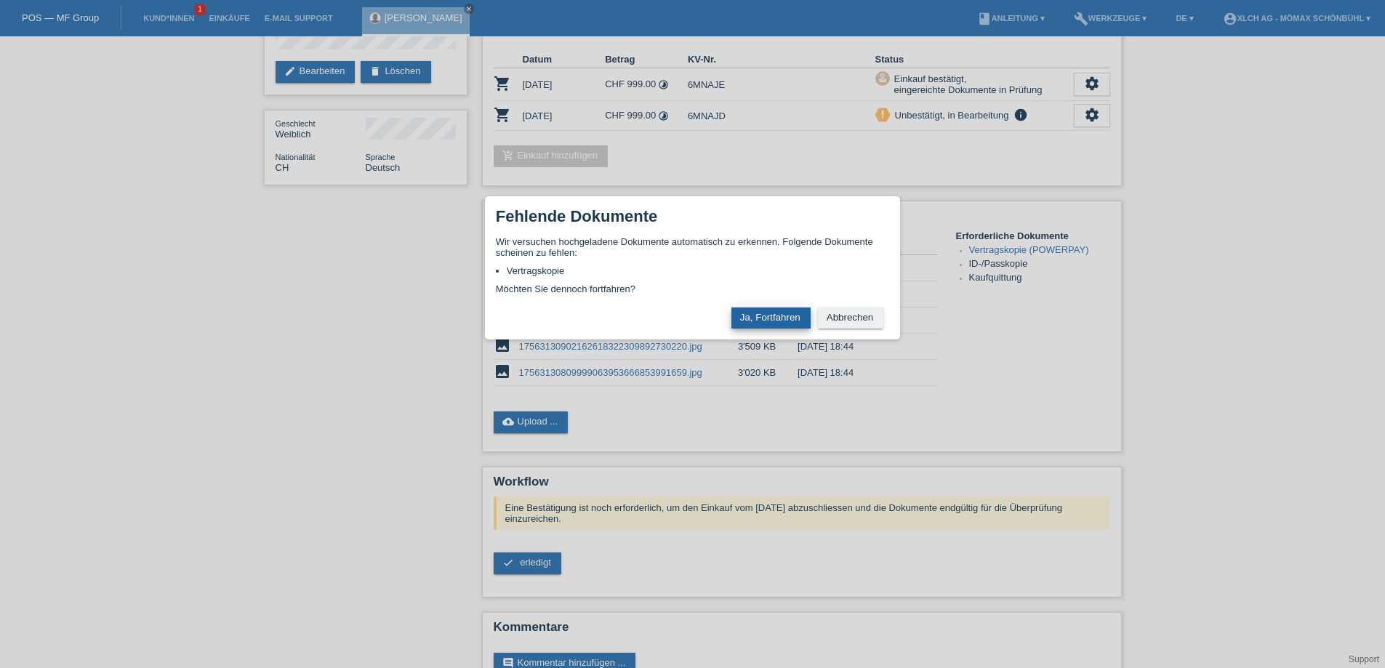
click at [764, 320] on button "Ja, Fortfahren" at bounding box center [770, 317] width 79 height 21
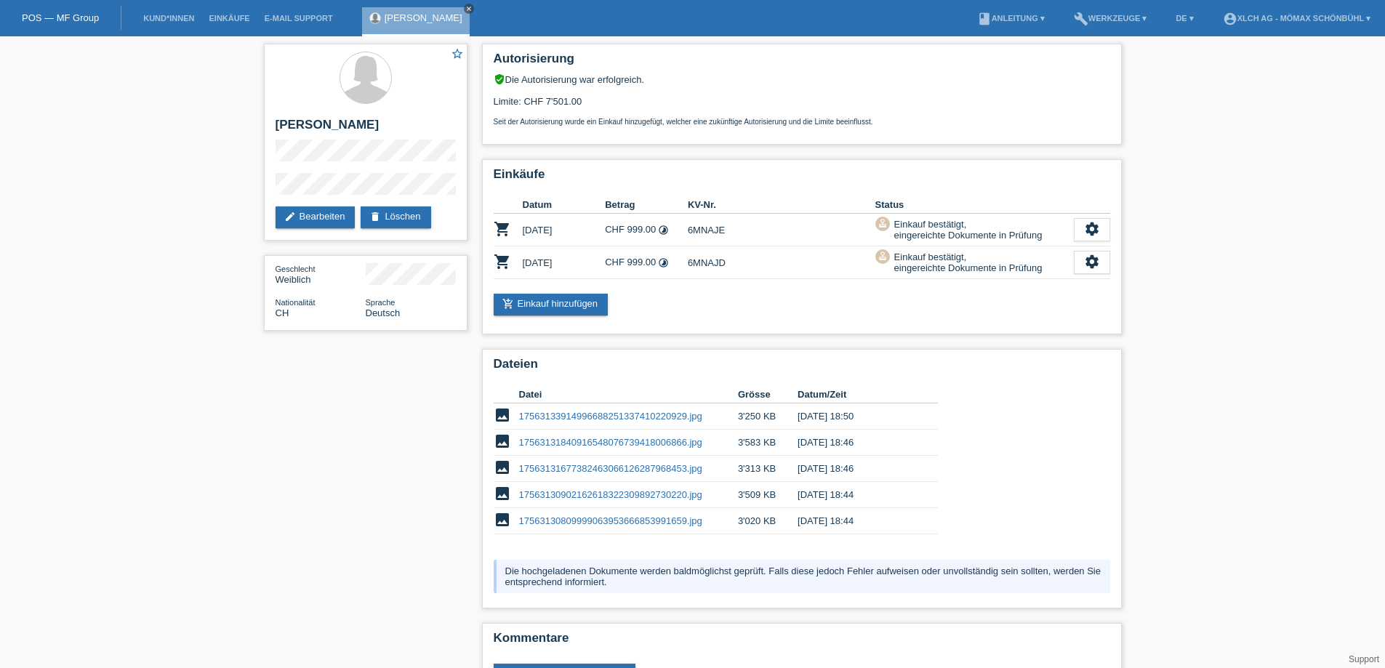
click at [465, 8] on icon "close" at bounding box center [468, 8] width 7 height 7
